Goal: Transaction & Acquisition: Subscribe to service/newsletter

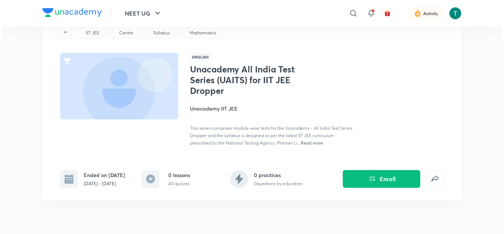
scroll to position [25, 0]
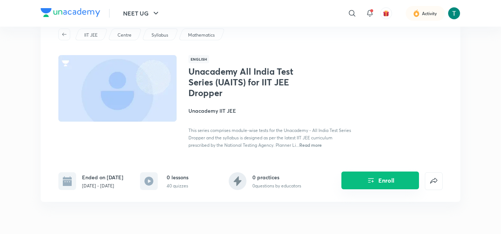
click at [365, 187] on button "Enroll" at bounding box center [380, 180] width 78 height 18
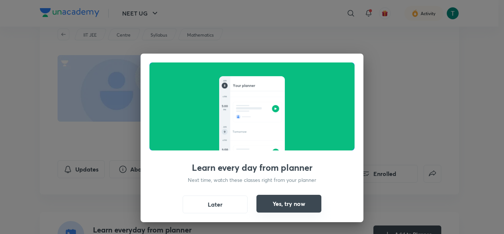
click at [280, 204] on button "Yes, try now" at bounding box center [289, 204] width 65 height 18
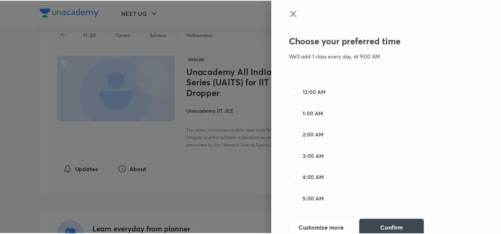
scroll to position [384, 0]
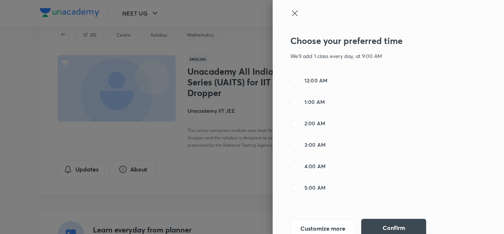
click at [373, 225] on button "Confirm" at bounding box center [393, 228] width 65 height 18
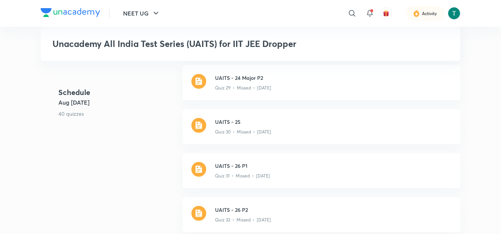
scroll to position [1456, 0]
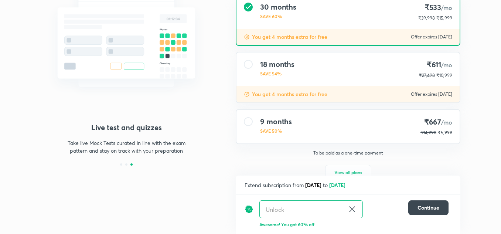
scroll to position [117, 0]
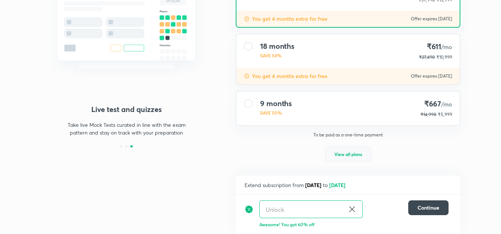
click at [348, 151] on span "View all plans" at bounding box center [348, 153] width 28 height 7
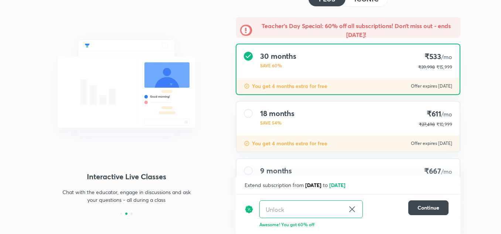
scroll to position [0, 0]
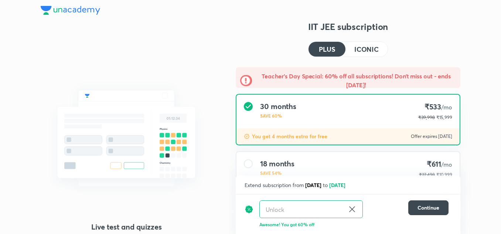
click at [363, 48] on h4 "ICONIC" at bounding box center [366, 49] width 24 height 7
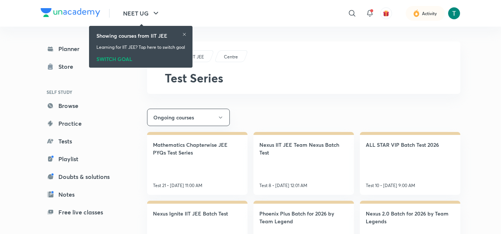
click at [90, 85] on div "Planner Store SELF STUDY Browse Practice Tests Playlist Doubts & solutions Note…" at bounding box center [84, 158] width 86 height 235
drag, startPoint x: 202, startPoint y: 62, endPoint x: 200, endPoint y: 57, distance: 5.1
click at [200, 57] on div "IIT JEE Centre Test Series" at bounding box center [303, 67] width 313 height 52
click at [200, 57] on p "IIT JEE" at bounding box center [197, 57] width 13 height 7
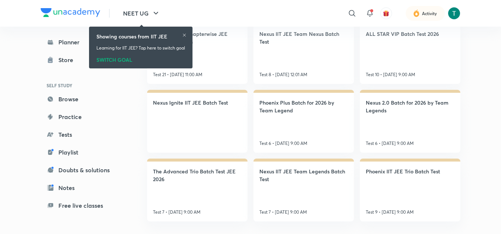
scroll to position [112, 0]
